Goal: Task Accomplishment & Management: Use online tool/utility

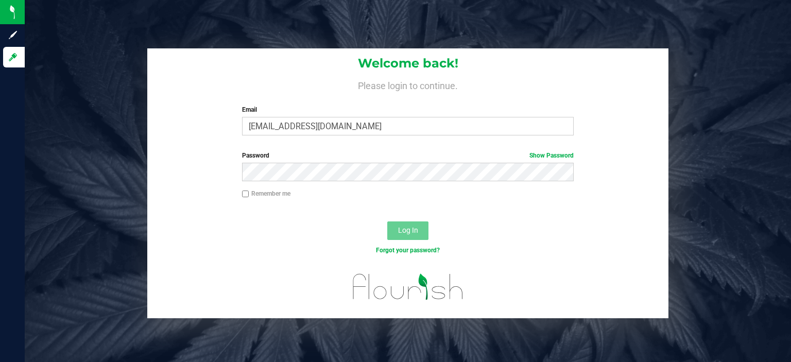
type input "[EMAIL_ADDRESS][DOMAIN_NAME]"
click at [387, 222] on button "Log In" at bounding box center [407, 231] width 41 height 19
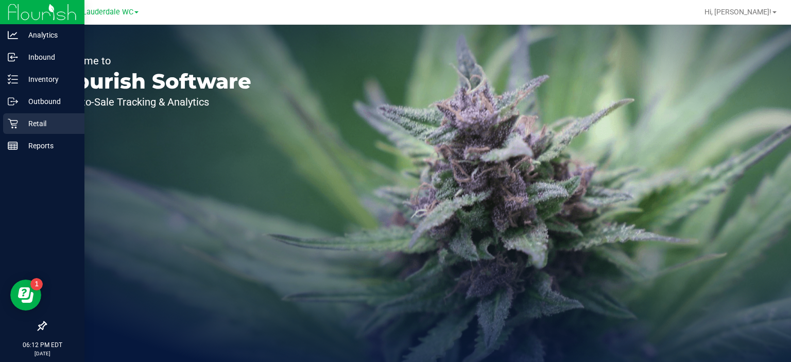
click at [11, 117] on div "Retail" at bounding box center [43, 123] width 81 height 21
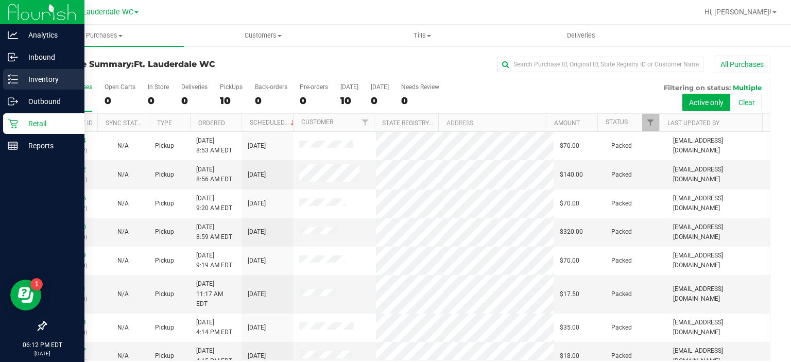
click at [27, 80] on p "Inventory" at bounding box center [49, 79] width 62 height 12
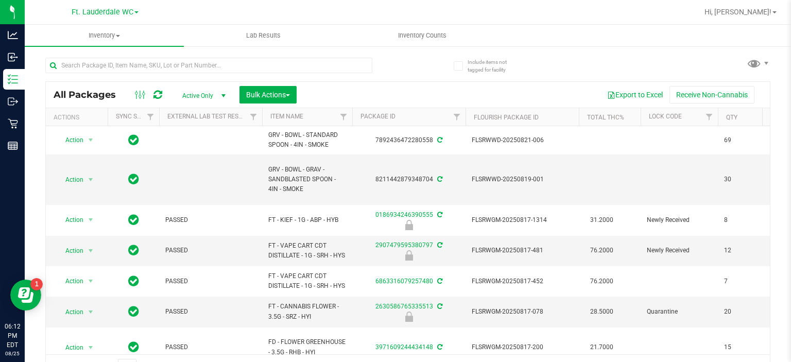
click at [484, 80] on div "All Packages Active Only Active Only Lab Samples Locked All External Internal B…" at bounding box center [407, 214] width 725 height 332
click at [91, 70] on input "text" at bounding box center [208, 65] width 327 height 15
click at [426, 30] on uib-tab-heading "Inventory Counts" at bounding box center [422, 35] width 158 height 21
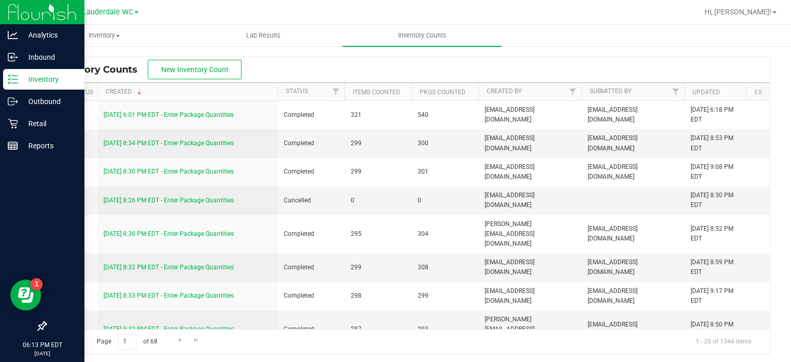
click at [16, 86] on div "Inventory" at bounding box center [43, 79] width 81 height 21
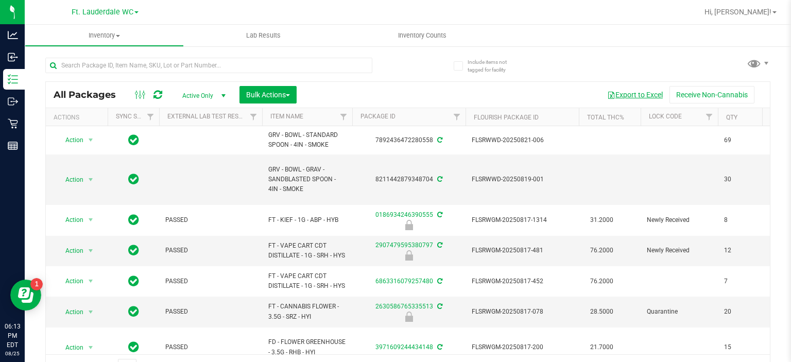
click at [621, 91] on button "Export to Excel" at bounding box center [635, 95] width 69 height 18
click at [756, 15] on span "Hi, [PERSON_NAME]!" at bounding box center [738, 12] width 67 height 8
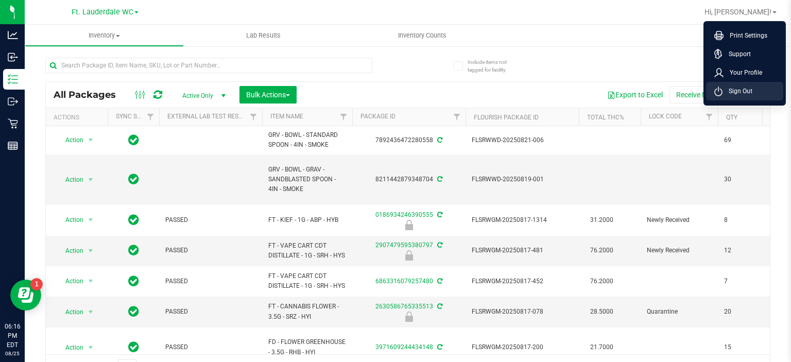
click at [730, 82] on li "Sign Out" at bounding box center [744, 91] width 77 height 19
